Goal: Check status: Check status

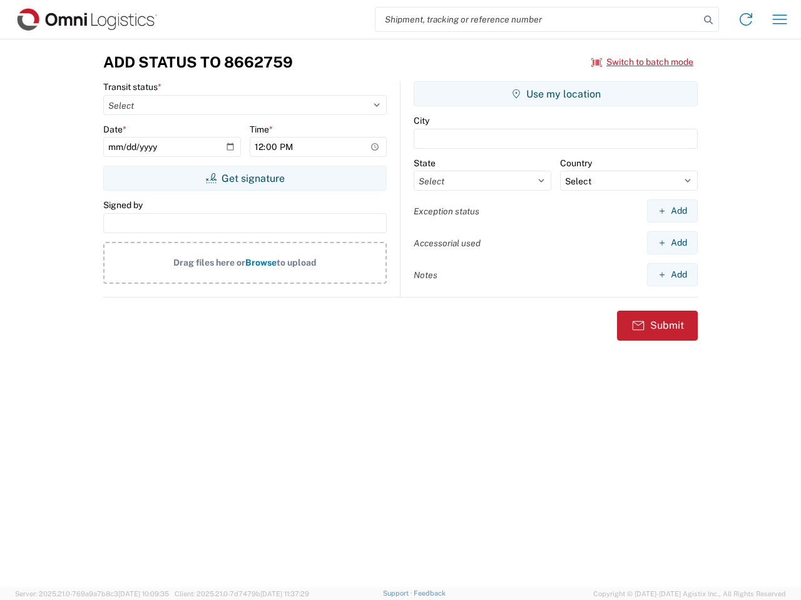
click at [537, 19] on input "search" at bounding box center [537, 20] width 324 height 24
click at [708, 20] on icon at bounding box center [708, 20] width 18 height 18
click at [746, 19] on icon at bounding box center [746, 19] width 20 height 20
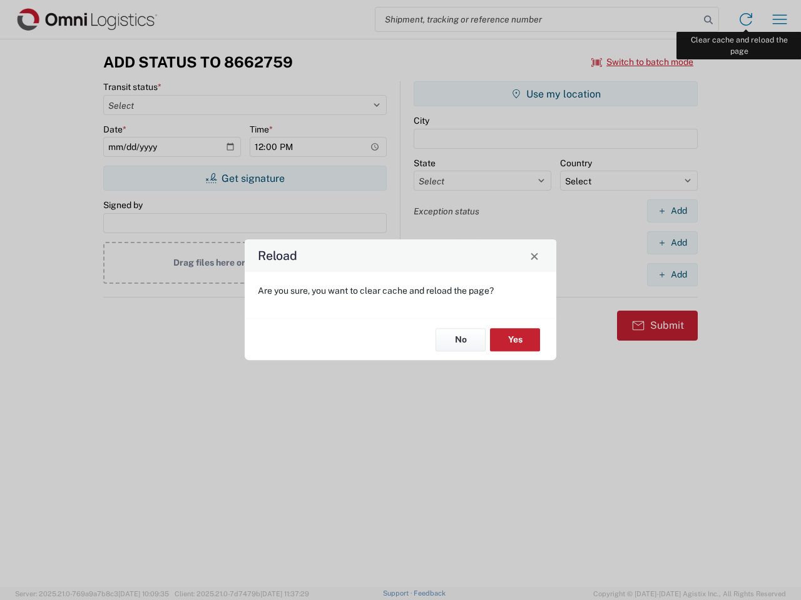
click at [779, 19] on div "Reload Are you sure, you want to clear cache and reload the page? No Yes" at bounding box center [400, 300] width 801 height 600
click at [642, 62] on div "Reload Are you sure, you want to clear cache and reload the page? No Yes" at bounding box center [400, 300] width 801 height 600
click at [245, 178] on div "Reload Are you sure, you want to clear cache and reload the page? No Yes" at bounding box center [400, 300] width 801 height 600
click at [555, 94] on div "Reload Are you sure, you want to clear cache and reload the page? No Yes" at bounding box center [400, 300] width 801 height 600
click at [672, 211] on div "Reload Are you sure, you want to clear cache and reload the page? No Yes" at bounding box center [400, 300] width 801 height 600
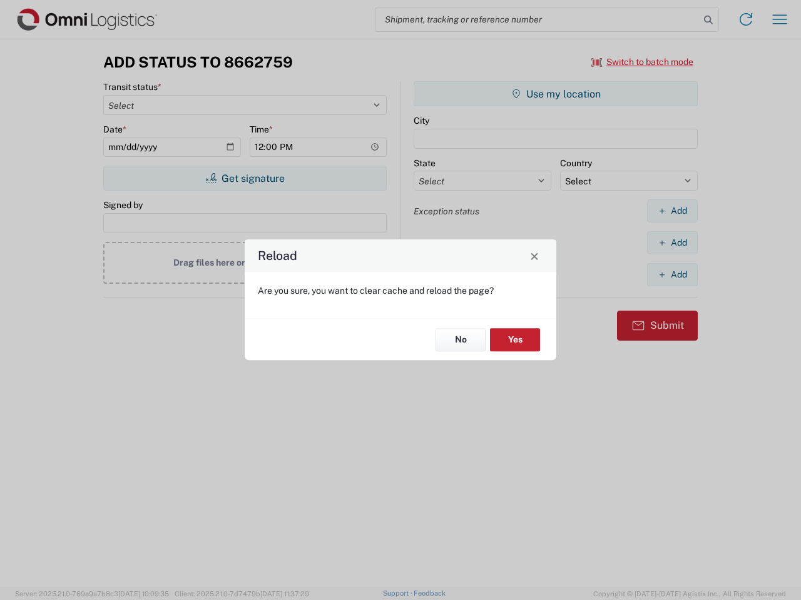
click at [672, 243] on div "Reload Are you sure, you want to clear cache and reload the page? No Yes" at bounding box center [400, 300] width 801 height 600
click at [672, 275] on div "Reload Are you sure, you want to clear cache and reload the page? No Yes" at bounding box center [400, 300] width 801 height 600
